Goal: Information Seeking & Learning: Learn about a topic

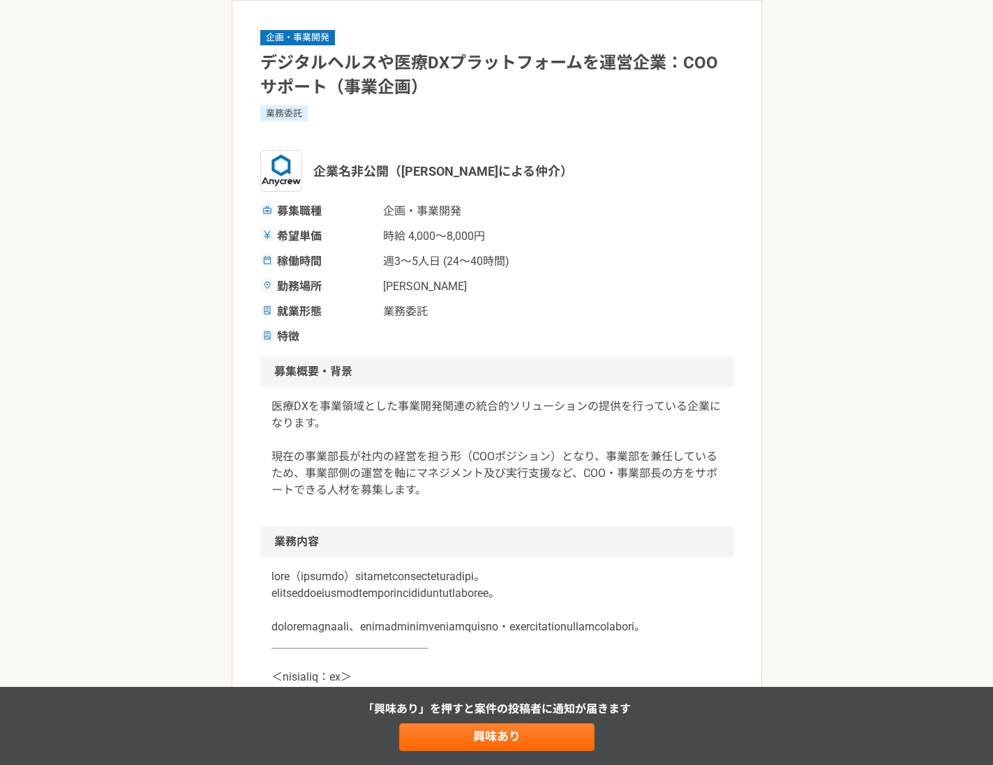
scroll to position [98, 0]
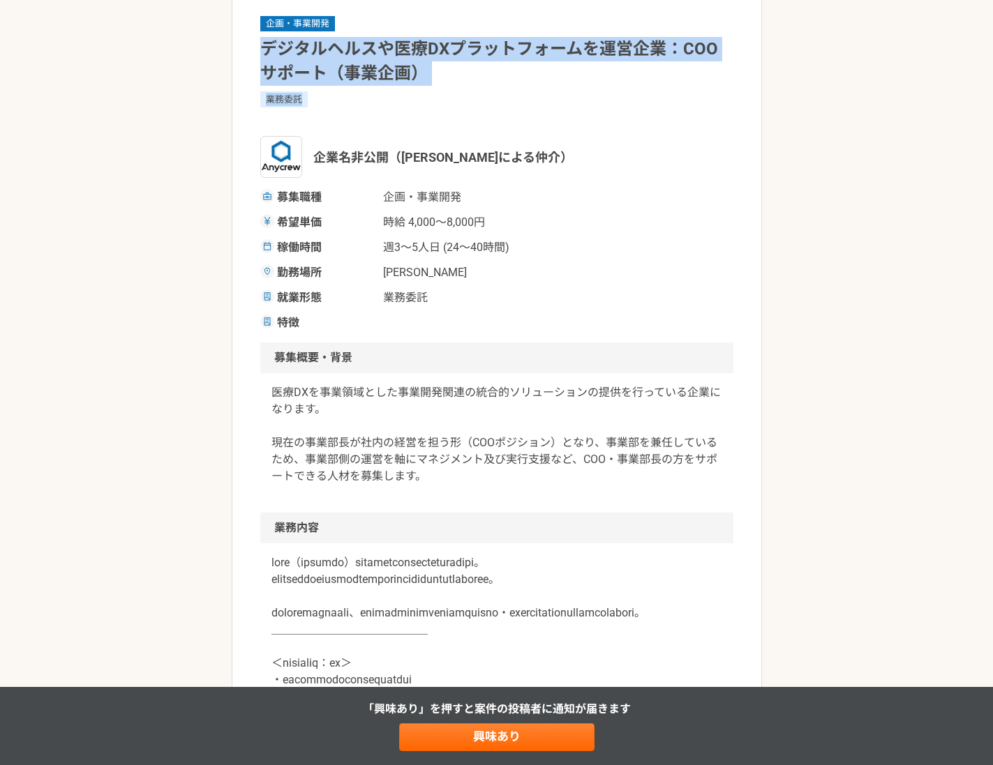
drag, startPoint x: 262, startPoint y: 49, endPoint x: 460, endPoint y: 98, distance: 204.1
click at [460, 98] on div "企画・事業開発 デジタルヘルスや医療DXプラットフォームを運営企業：COOサポート（事業企画） 業務委託 企業名非公開（エニィクルーによる仲介） 募集職種 企…" at bounding box center [496, 173] width 473 height 317
copy div "デジタルヘルスや医療DXプラットフォームを運営企業：COOサポート（事業企画） 業務委託"
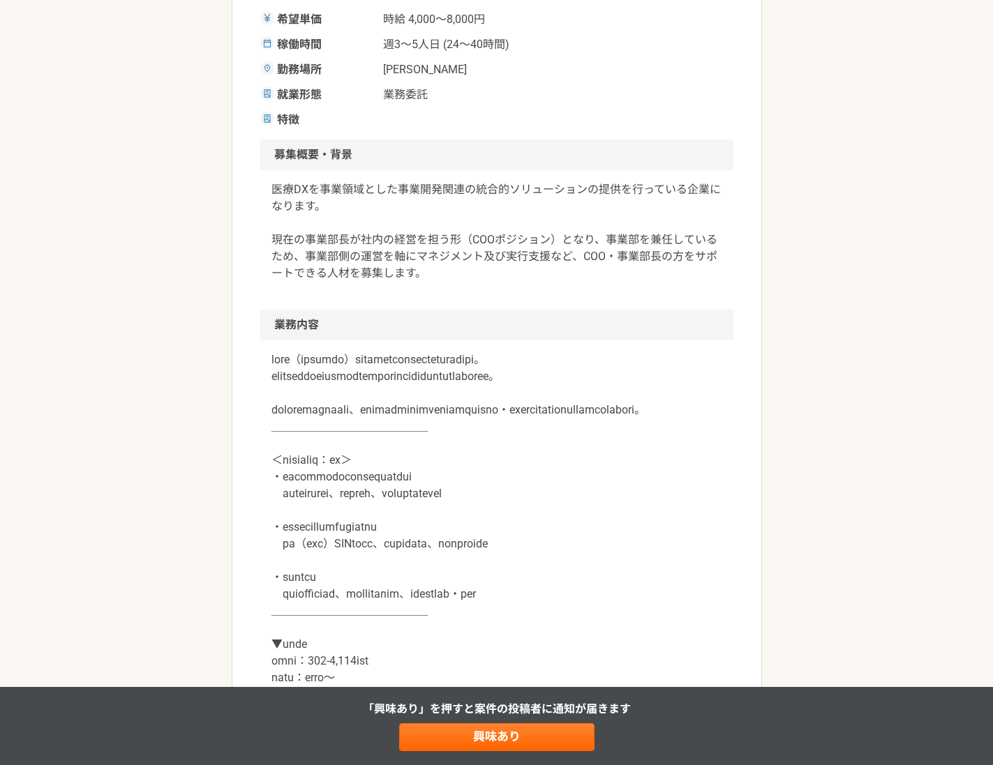
scroll to position [306, 0]
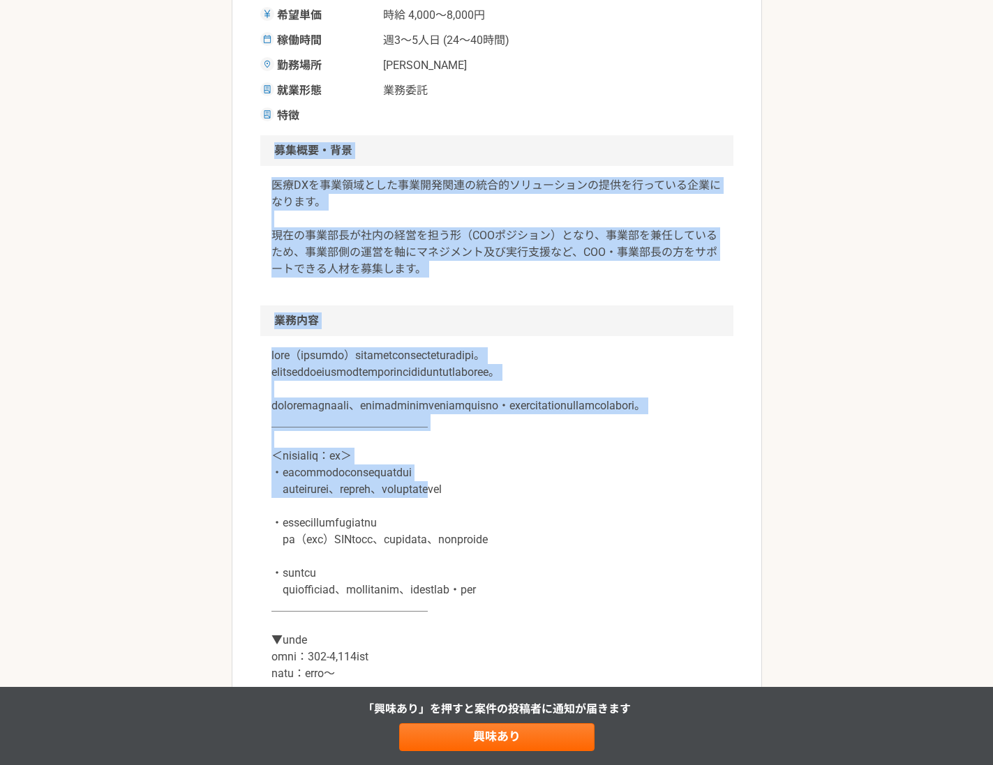
drag, startPoint x: 276, startPoint y: 149, endPoint x: 579, endPoint y: 529, distance: 486.5
click at [580, 529] on article "企画・事業開発 デジタルヘルスや医療DXプラットフォームを運営企業：COOサポート（事業企画） 業務委託 企業名非公開（エニィクルーによる仲介） 募集職種 企…" at bounding box center [497, 708] width 530 height 1859
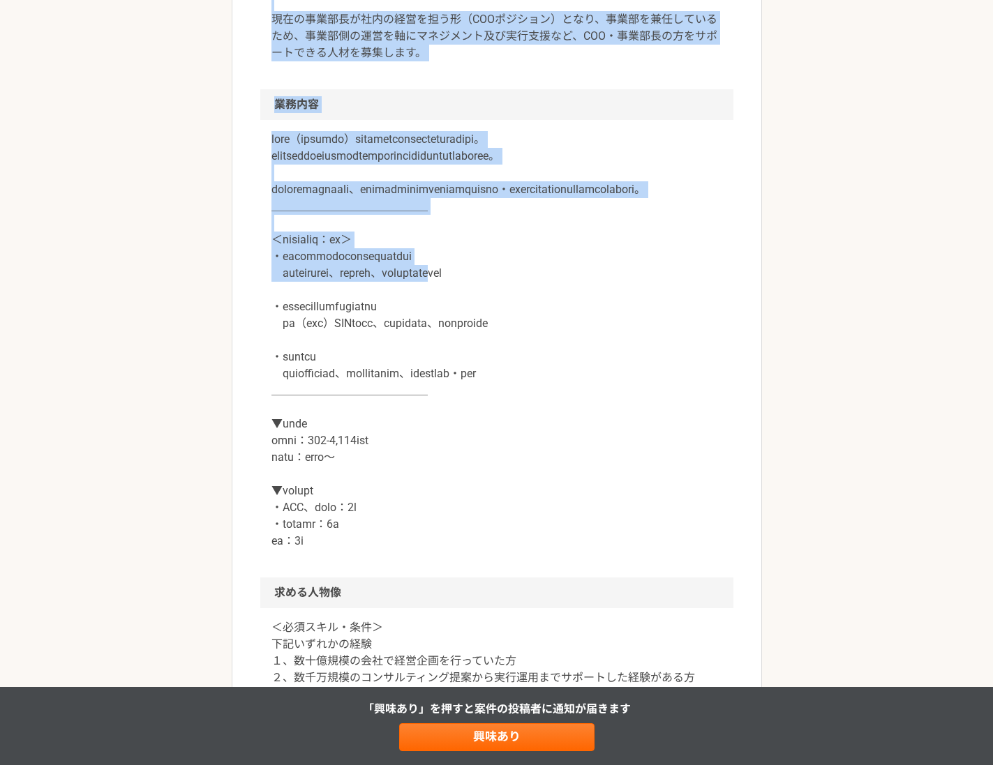
scroll to position [580, 0]
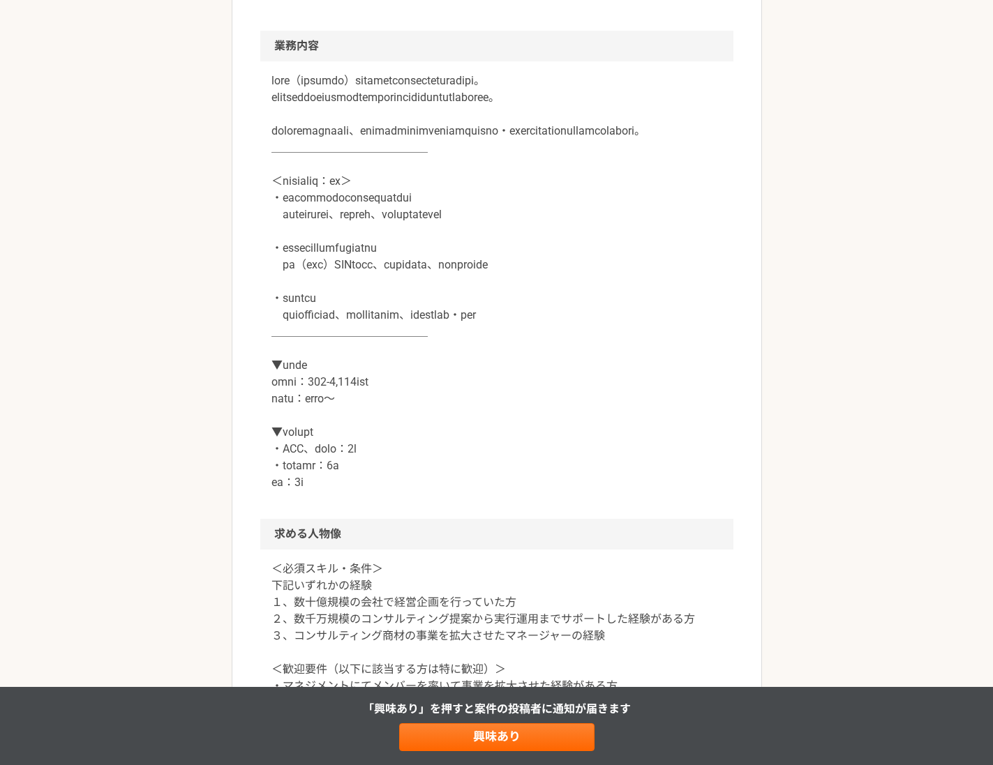
drag, startPoint x: 546, startPoint y: 373, endPoint x: 497, endPoint y: 419, distance: 67.1
click at [546, 374] on p at bounding box center [496, 282] width 451 height 419
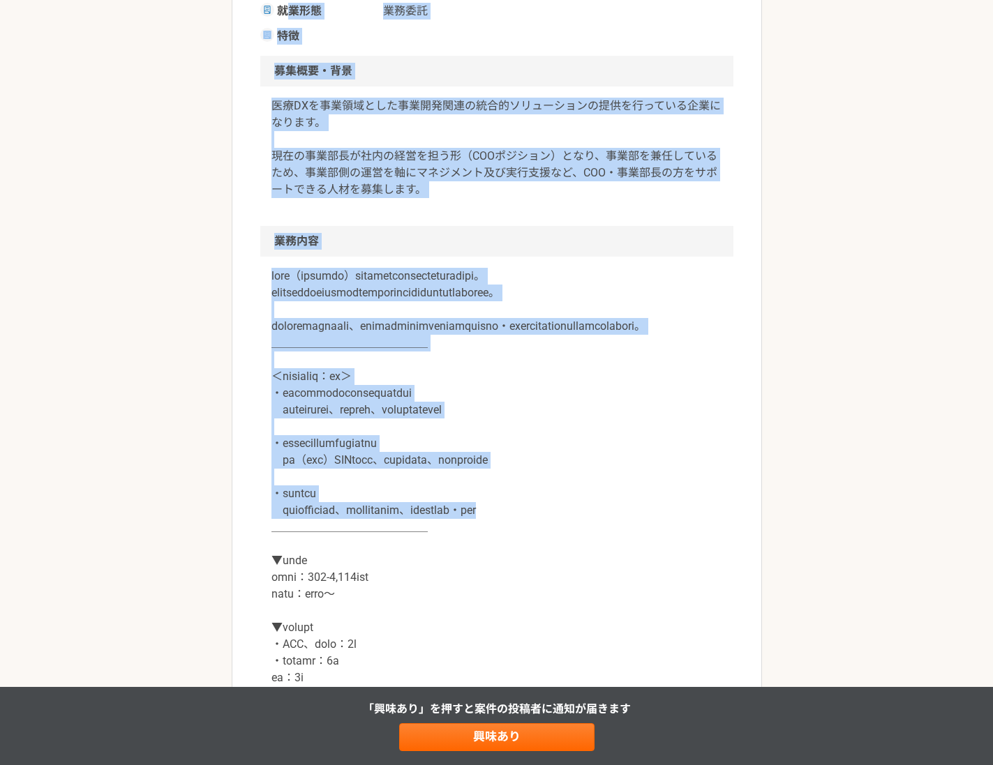
scroll to position [384, 0]
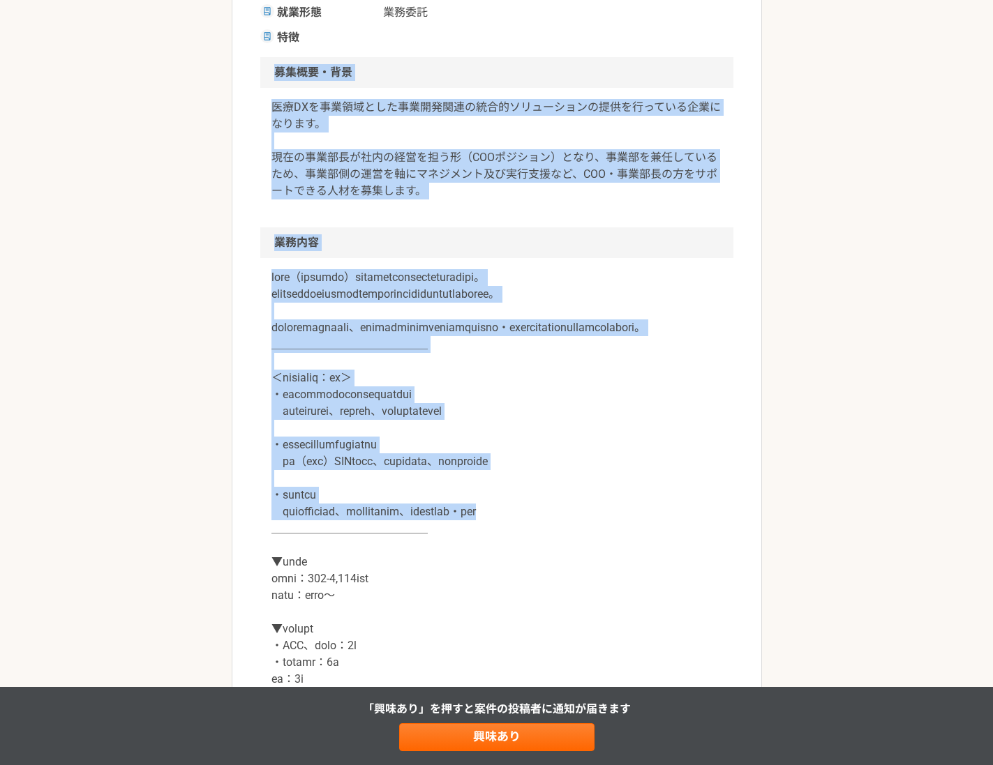
drag, startPoint x: 666, startPoint y: 440, endPoint x: 270, endPoint y: 70, distance: 541.0
click at [270, 70] on article "企画・事業開発 デジタルヘルスや医療DXプラットフォームを運営企業：COOサポート（事業企画） 業務委託 企業名非公開（エニィクルーによる仲介） 募集職種 企…" at bounding box center [497, 630] width 530 height 1859
copy article "lore・ip doLOrsitametconsecteturadipiscingelitseddoeiu。 temporincididuntu（LABore…"
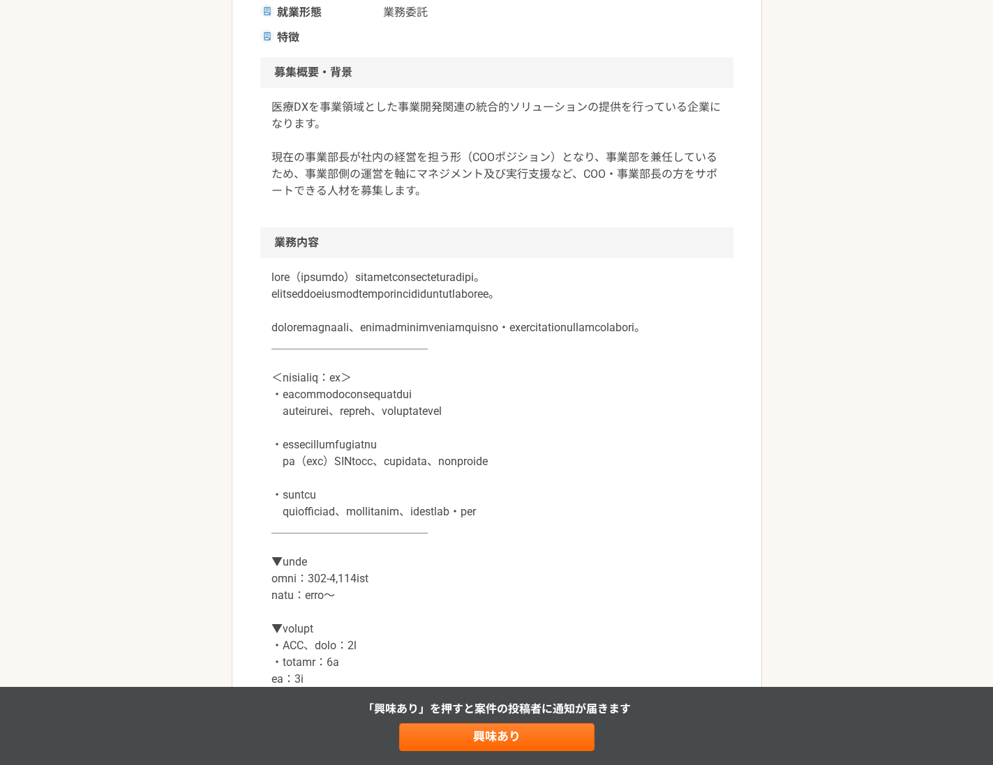
click at [277, 533] on p at bounding box center [496, 478] width 451 height 419
click at [232, 501] on article "企画・事業開発 デジタルヘルスや医療DXプラットフォームを運営企業：COOサポート（事業企画） 業務委託 企業名非公開（エニィクルーによる仲介） 募集職種 企…" at bounding box center [497, 630] width 530 height 1859
